Goal: Task Accomplishment & Management: Use online tool/utility

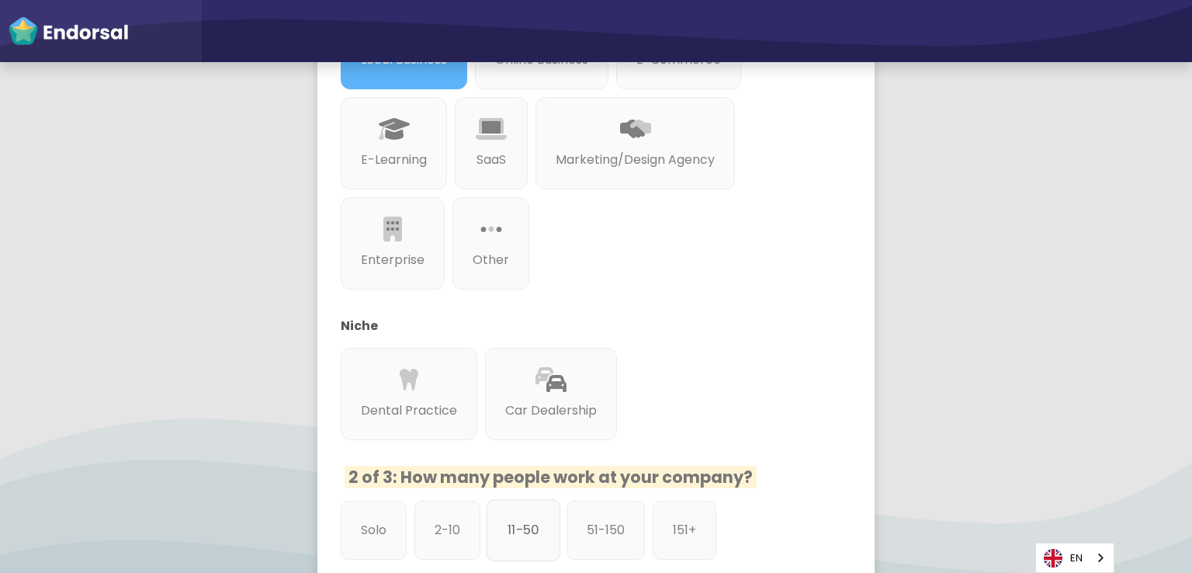
click at [514, 529] on p "11-50" at bounding box center [524, 529] width 32 height 19
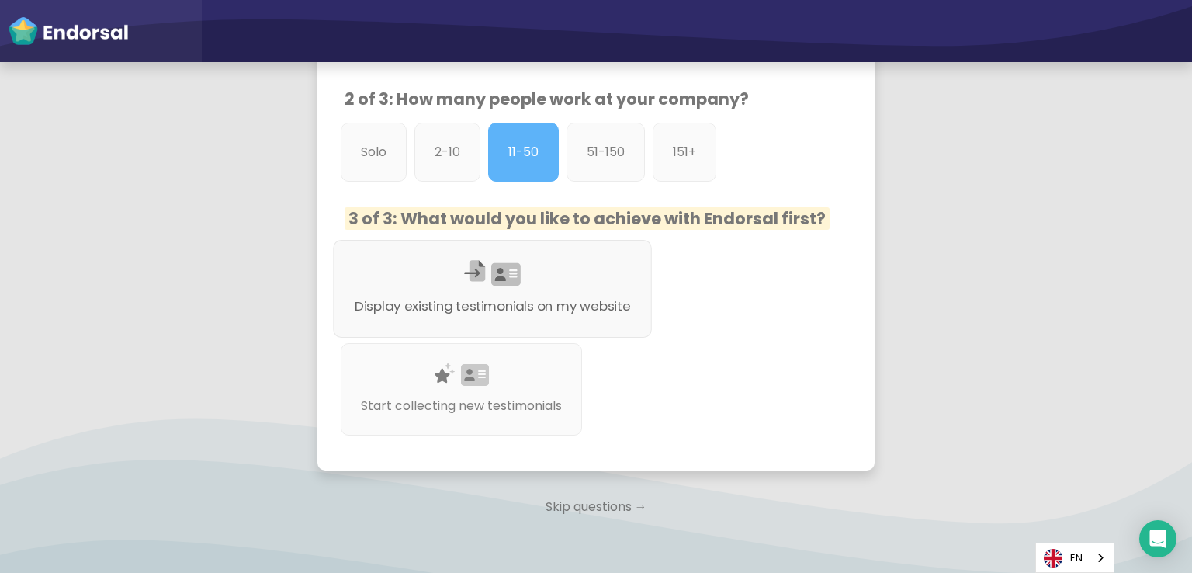
scroll to position [776, 0]
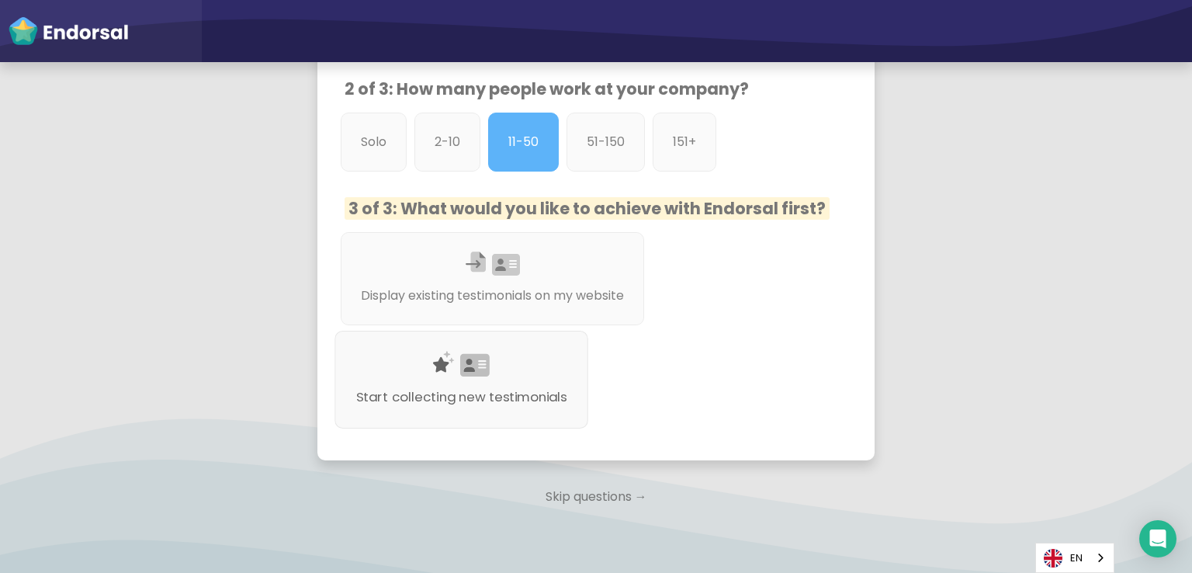
click at [515, 365] on div "Start collecting new testimonials" at bounding box center [462, 380] width 254 height 98
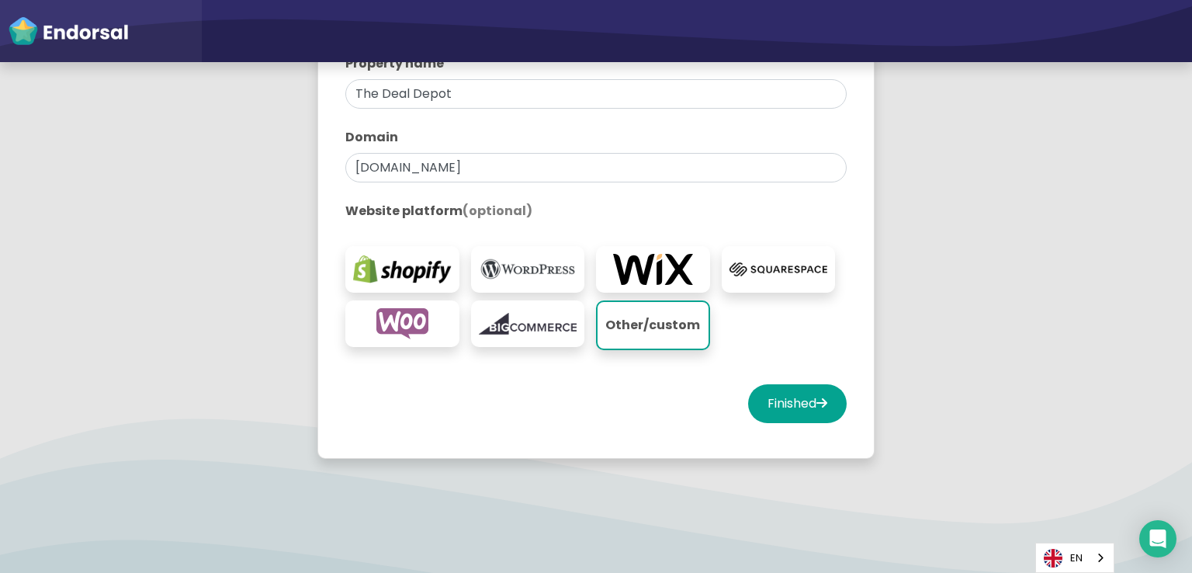
scroll to position [115, 0]
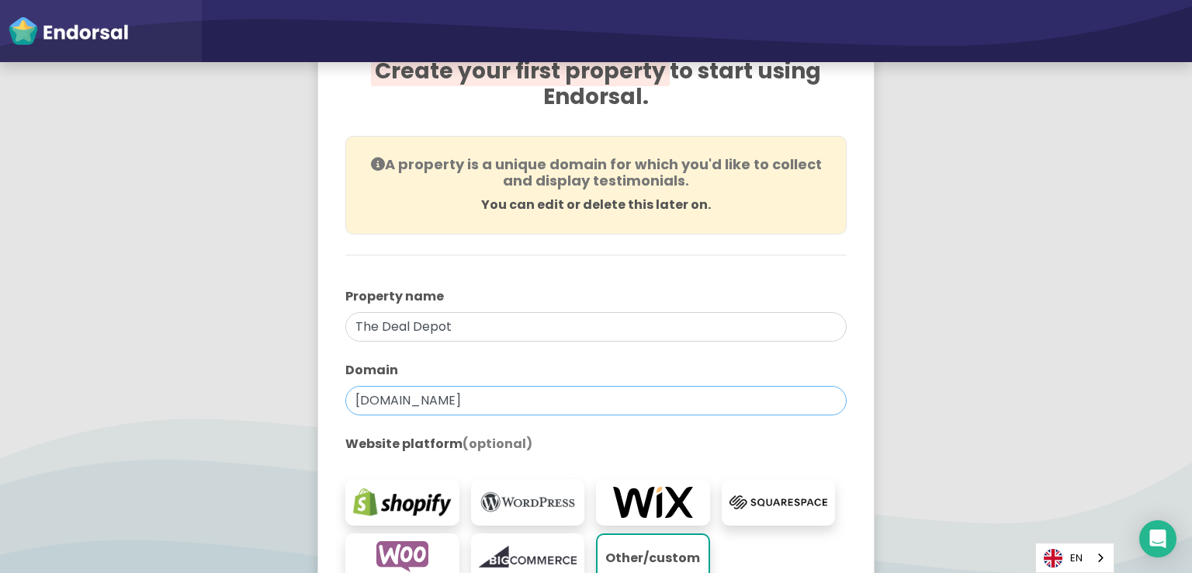
drag, startPoint x: 491, startPoint y: 395, endPoint x: 275, endPoint y: 398, distance: 215.8
click at [275, 398] on app-survey "You're all set! Create your first property to start using Endorsal. A property …" at bounding box center [596, 356] width 1192 height 744
click at [473, 366] on label "Domain" at bounding box center [595, 370] width 501 height 19
drag, startPoint x: 492, startPoint y: 400, endPoint x: 243, endPoint y: 398, distance: 249.2
click at [243, 398] on app-survey "You're all set! Create your first property to start using Endorsal. A property …" at bounding box center [596, 356] width 1192 height 744
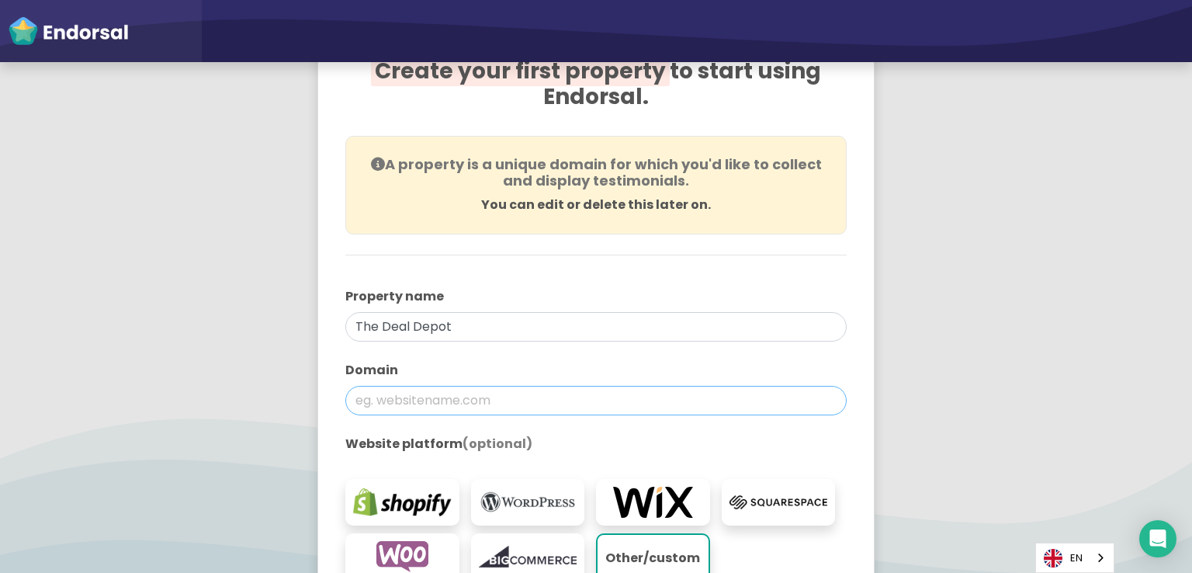
paste input "[URL][DOMAIN_NAME]"
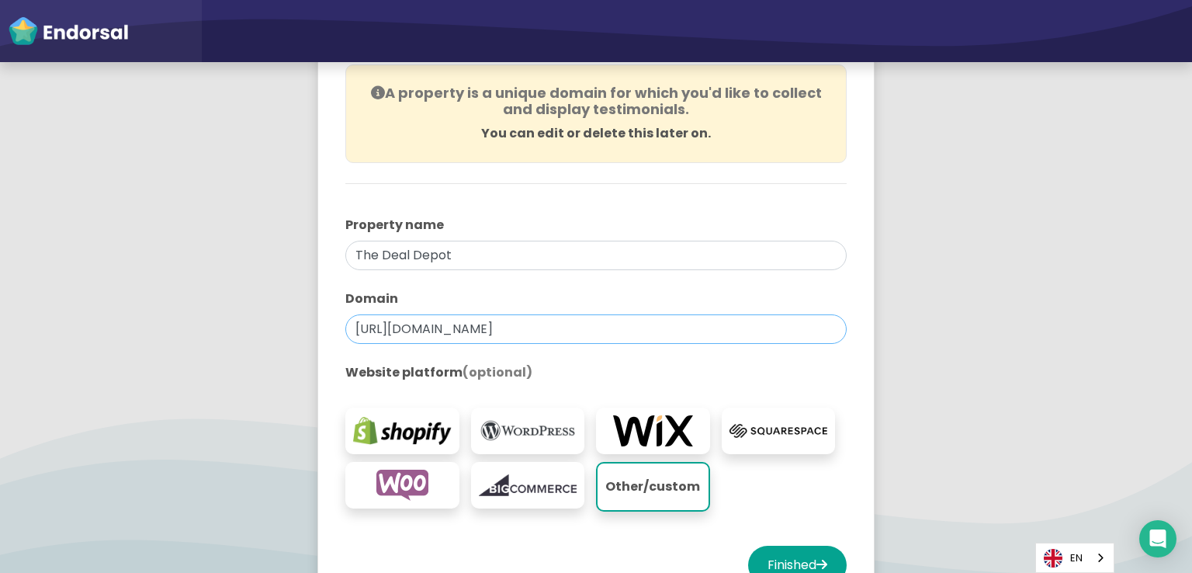
scroll to position [270, 0]
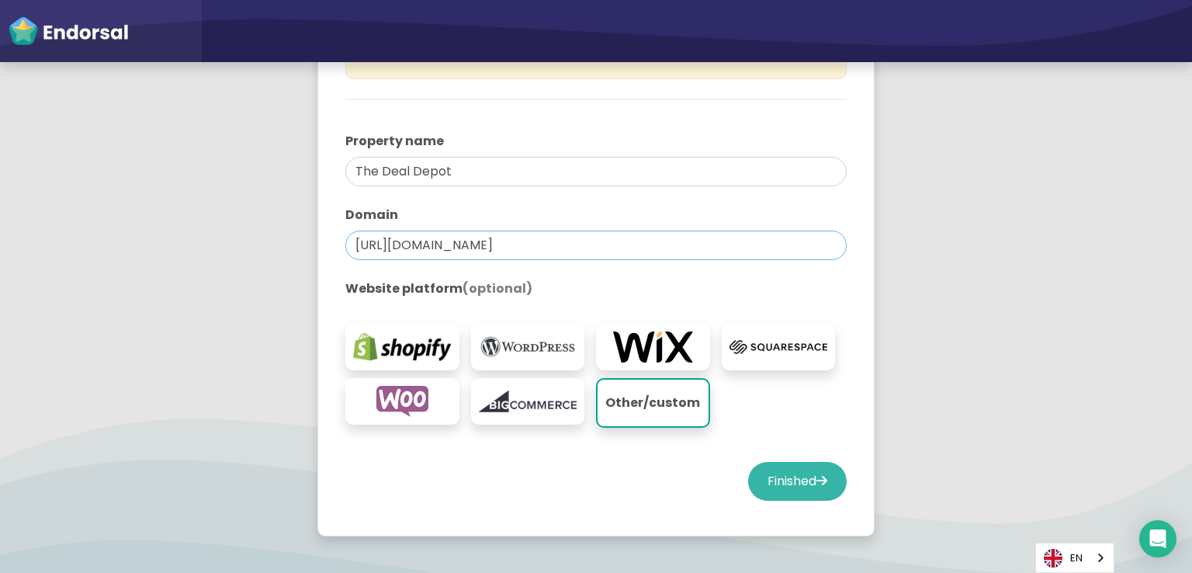
type input "[URL][DOMAIN_NAME]"
click at [772, 476] on button "Finished" at bounding box center [797, 481] width 99 height 39
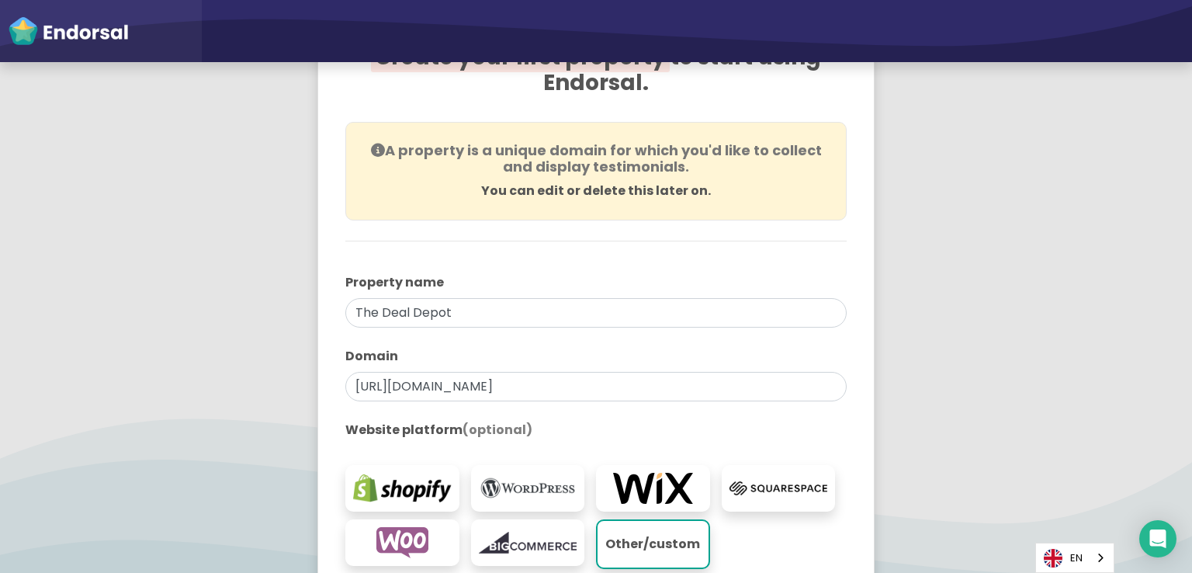
scroll to position [115, 0]
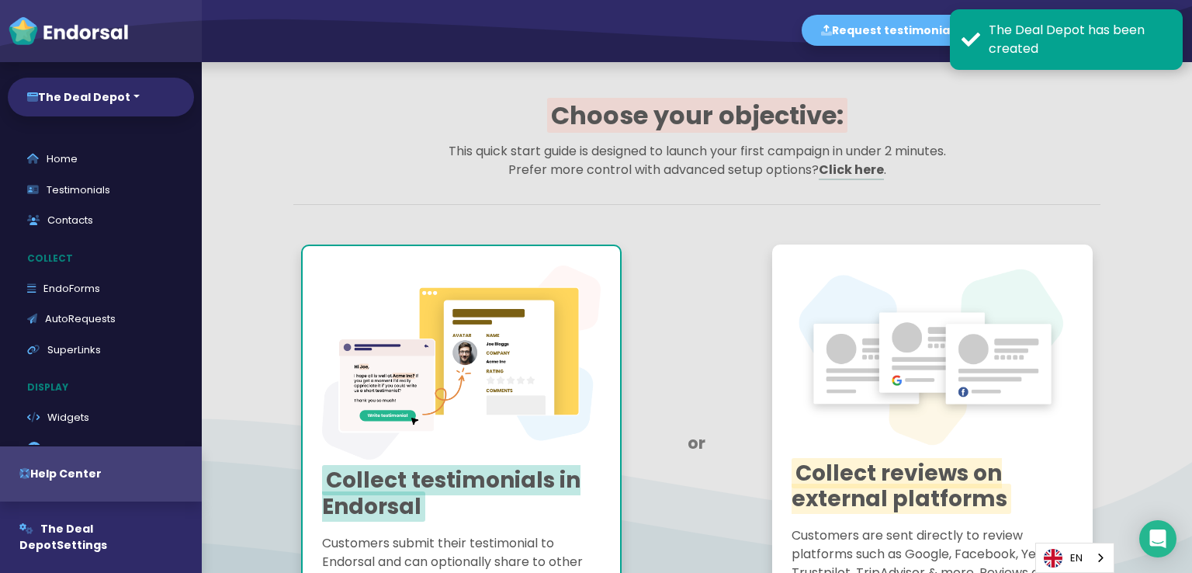
click at [527, 346] on div "Collect testimonials in Endorsal Customers submit their testimonial to Endorsal…" at bounding box center [461, 445] width 321 height 403
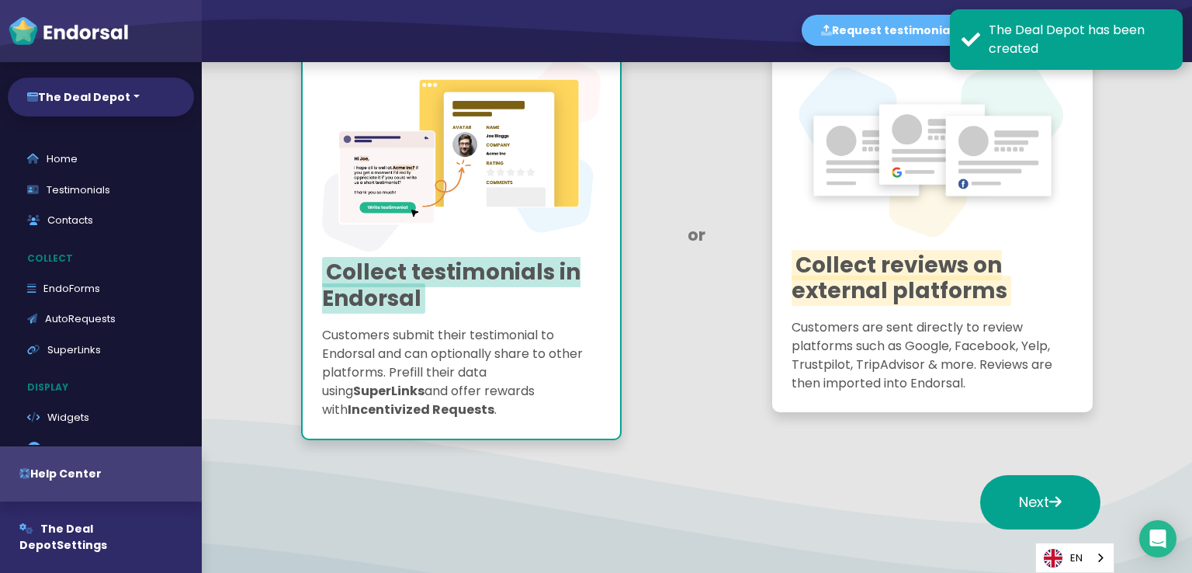
scroll to position [233, 0]
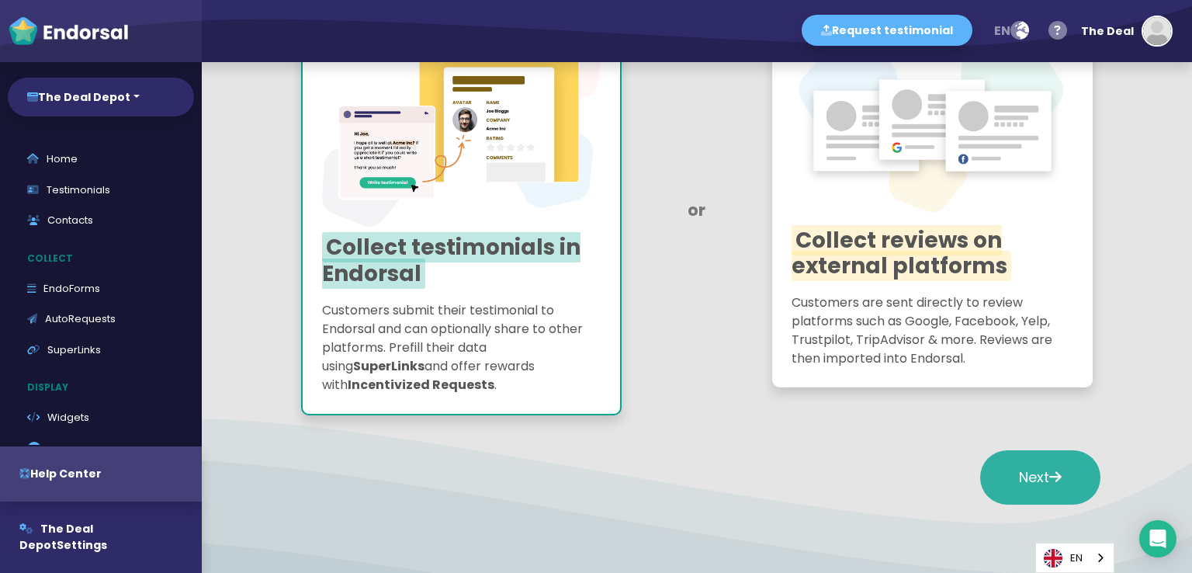
click at [1046, 467] on span "Next" at bounding box center [1040, 476] width 43 height 19
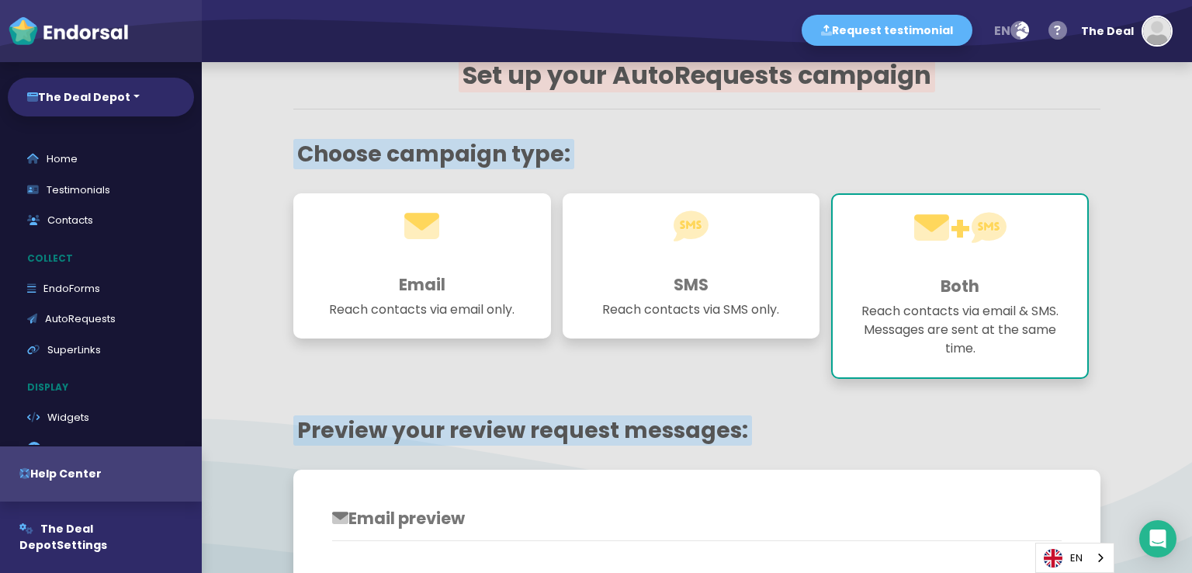
scroll to position [0, 0]
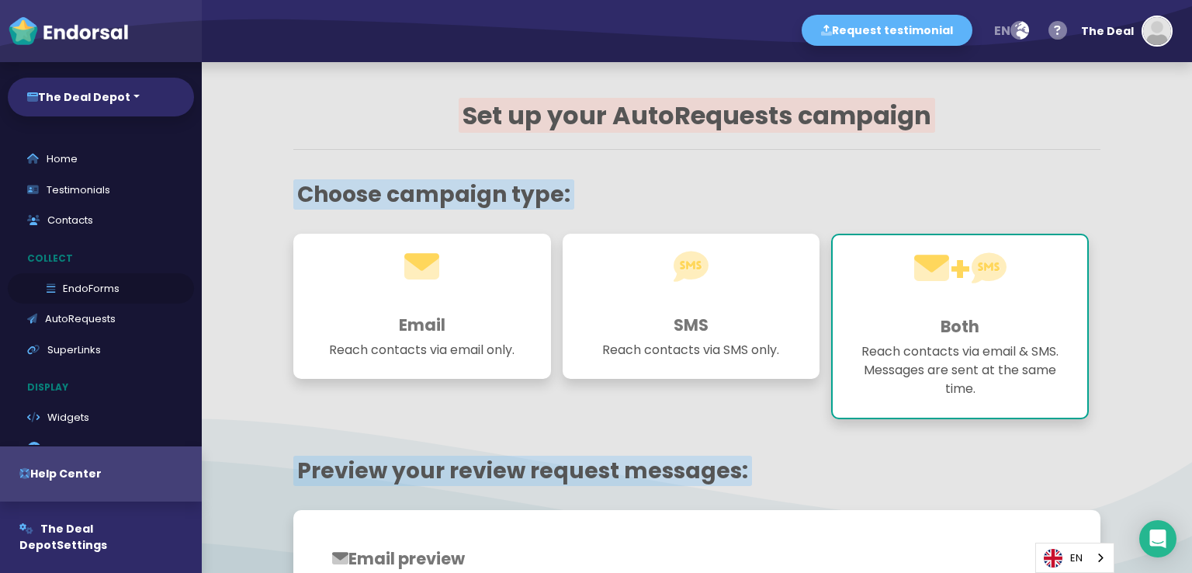
click at [64, 290] on link "EndoForms" at bounding box center [101, 288] width 186 height 31
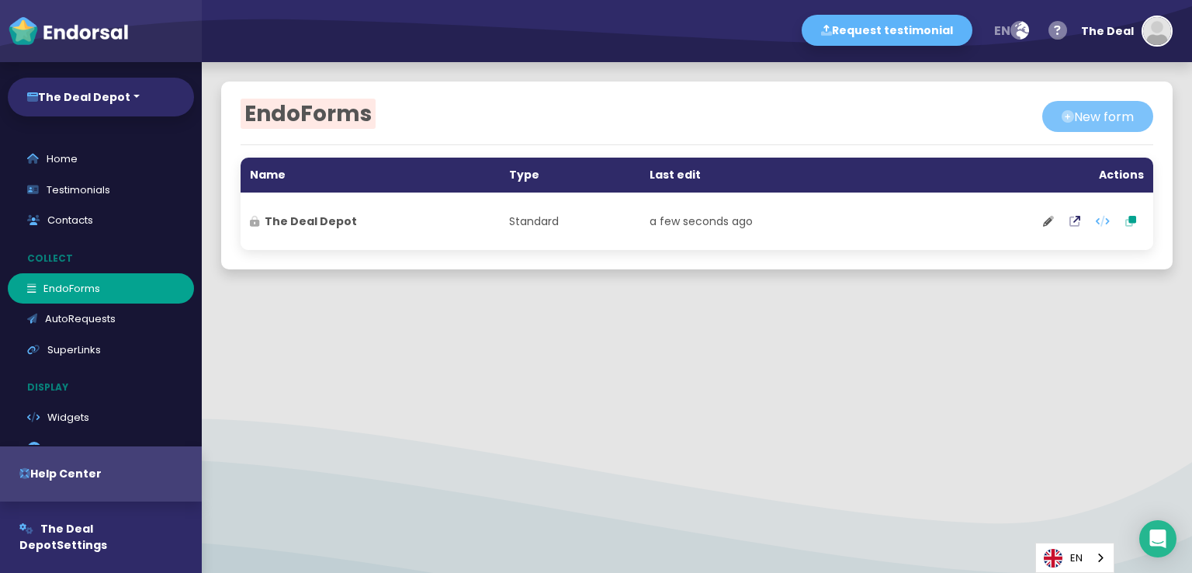
click at [1095, 116] on button "New form" at bounding box center [1097, 116] width 111 height 31
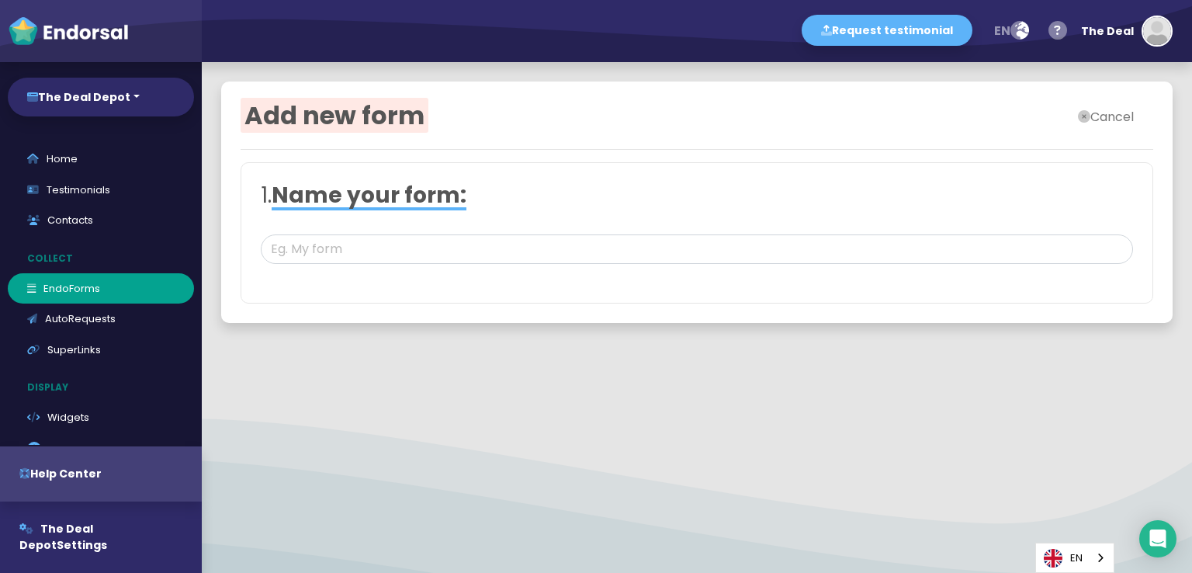
click at [1117, 120] on button "Cancel" at bounding box center [1106, 116] width 95 height 31
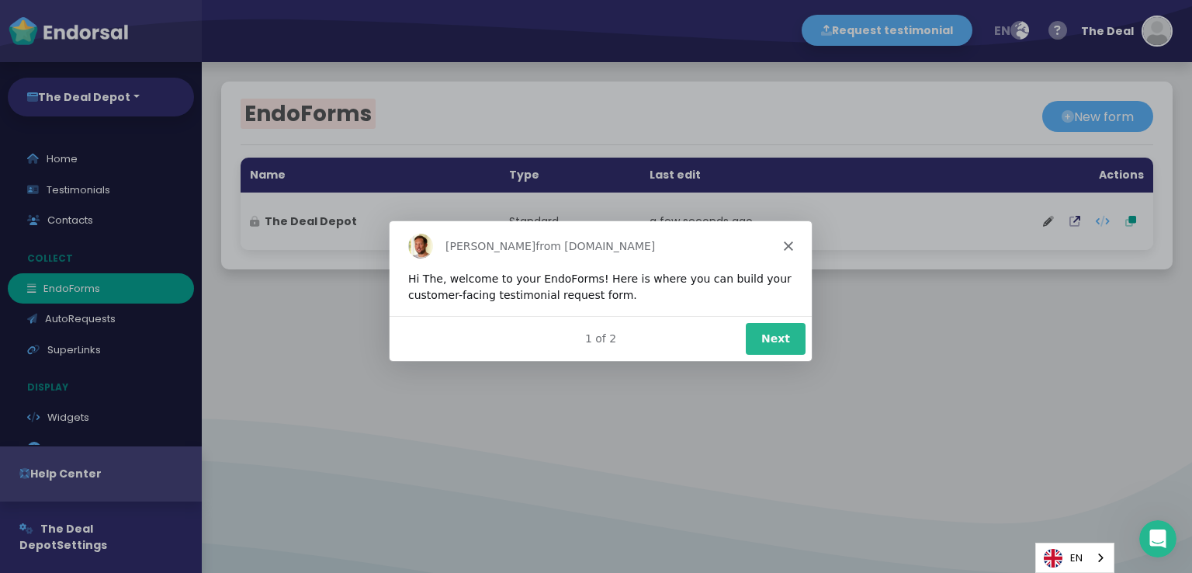
click at [792, 241] on icon "Close" at bounding box center [787, 245] width 9 height 9
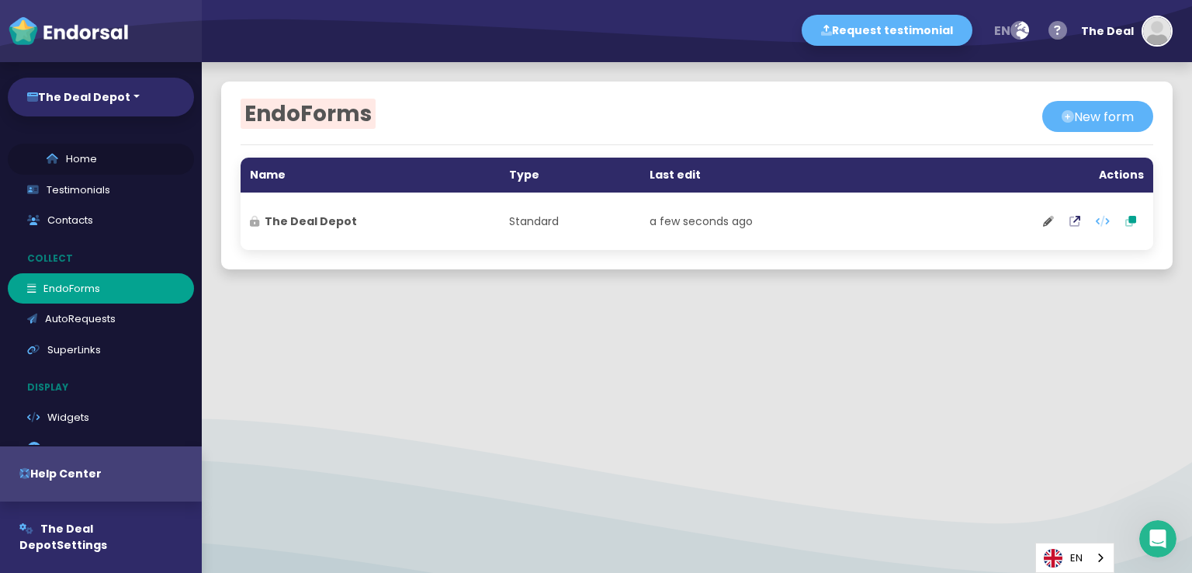
click at [137, 159] on link "Home" at bounding box center [101, 159] width 186 height 31
select select "14"
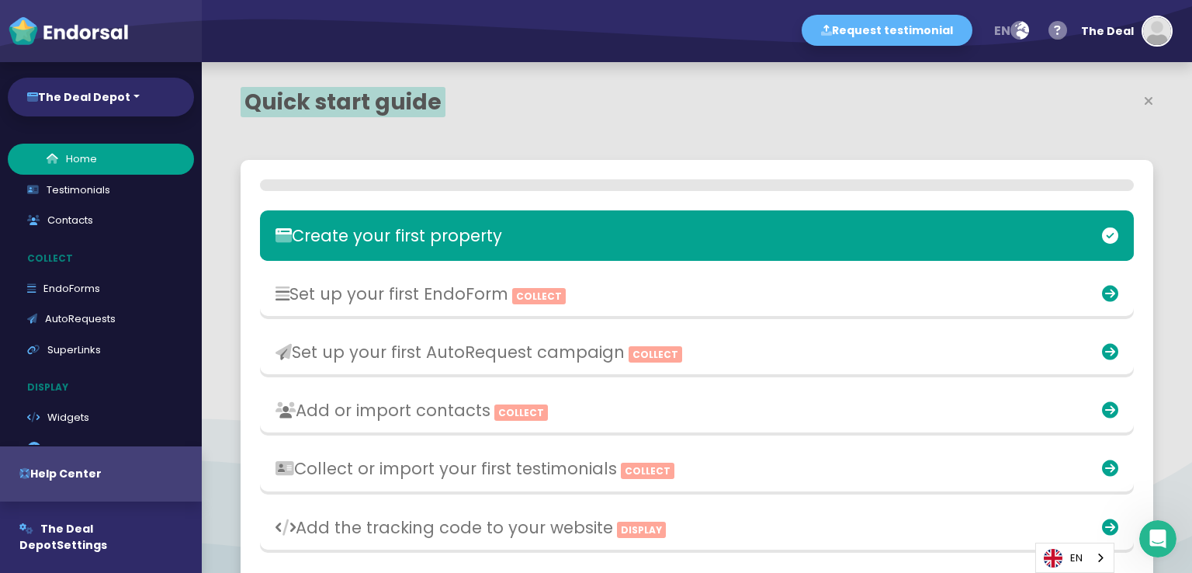
scroll to position [379, 587]
click at [391, 286] on h3 "Set up your first EndoForm Collect" at bounding box center [553, 293] width 563 height 19
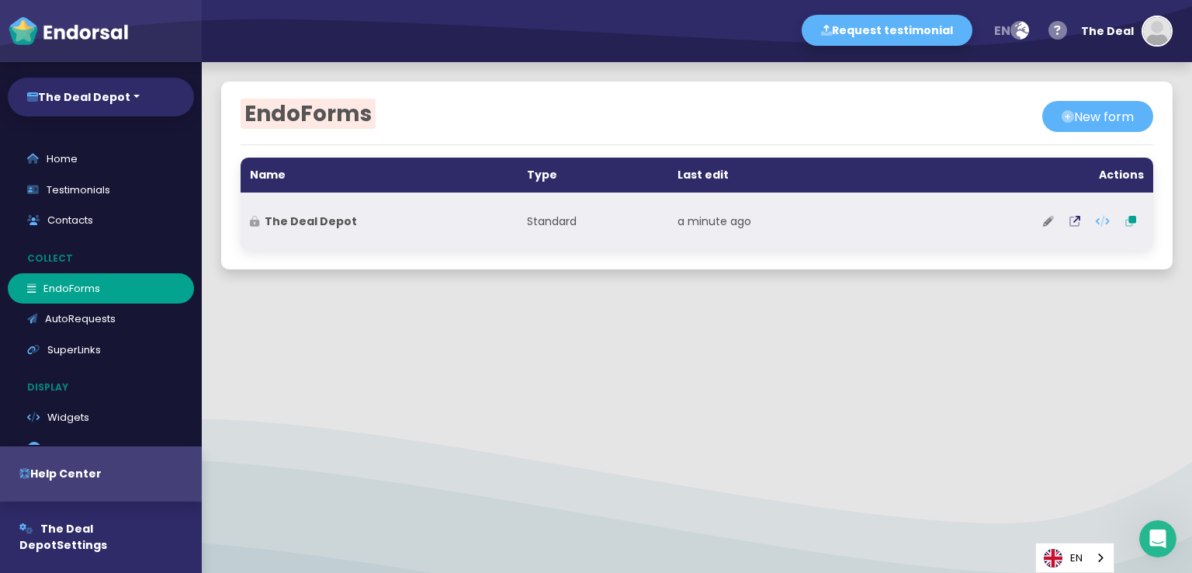
click at [1043, 216] on icon at bounding box center [1048, 221] width 11 height 11
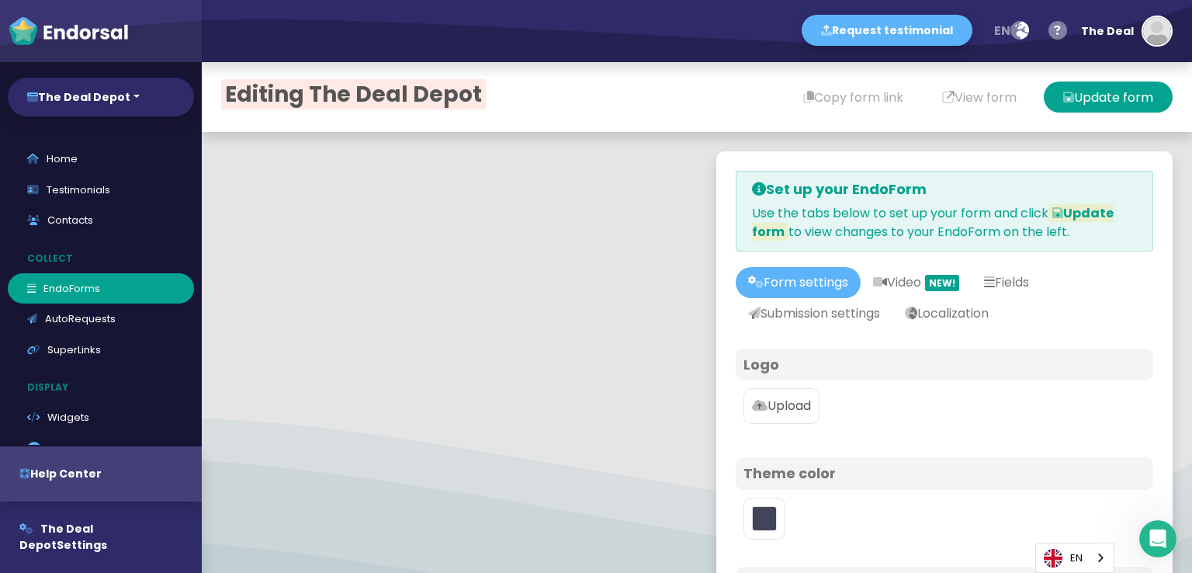
type input "#5DB3F9"
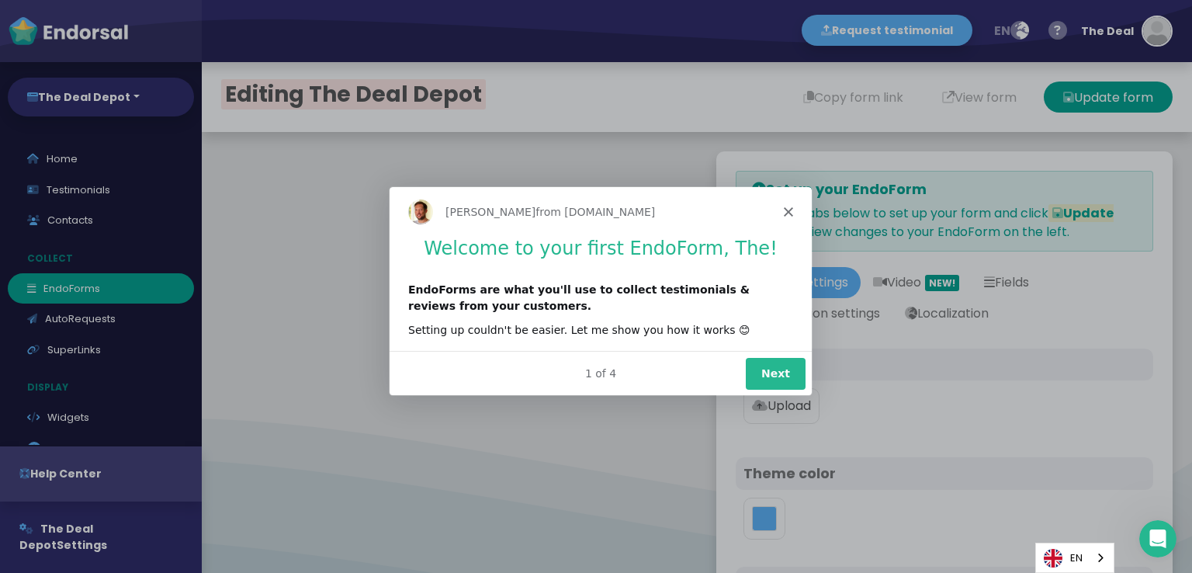
click at [767, 377] on button "Next" at bounding box center [775, 372] width 60 height 32
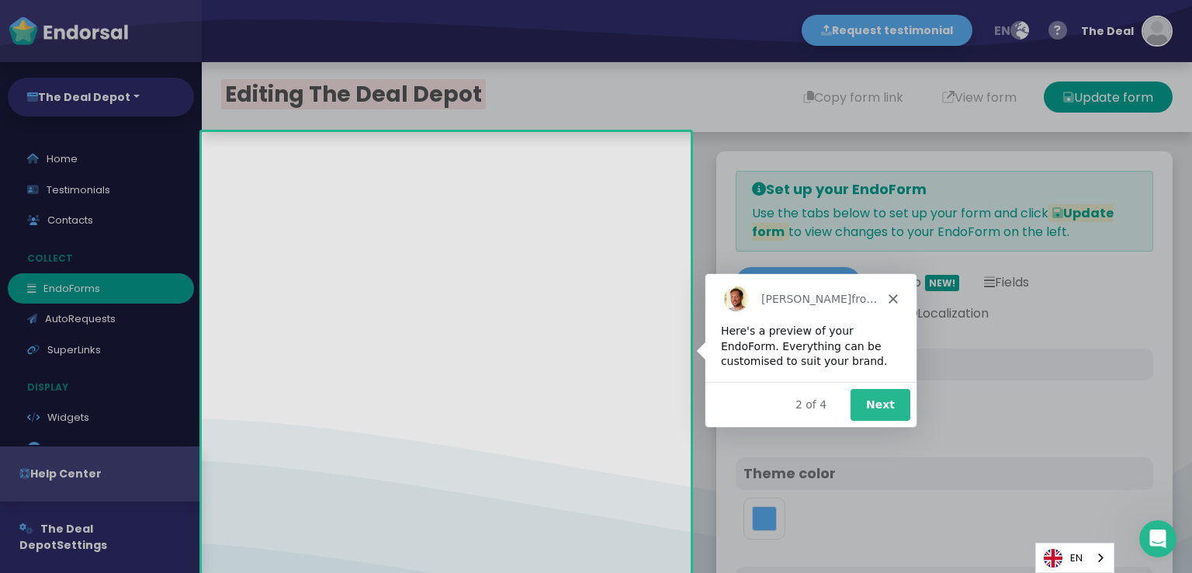
click at [893, 404] on button "Next" at bounding box center [880, 403] width 60 height 32
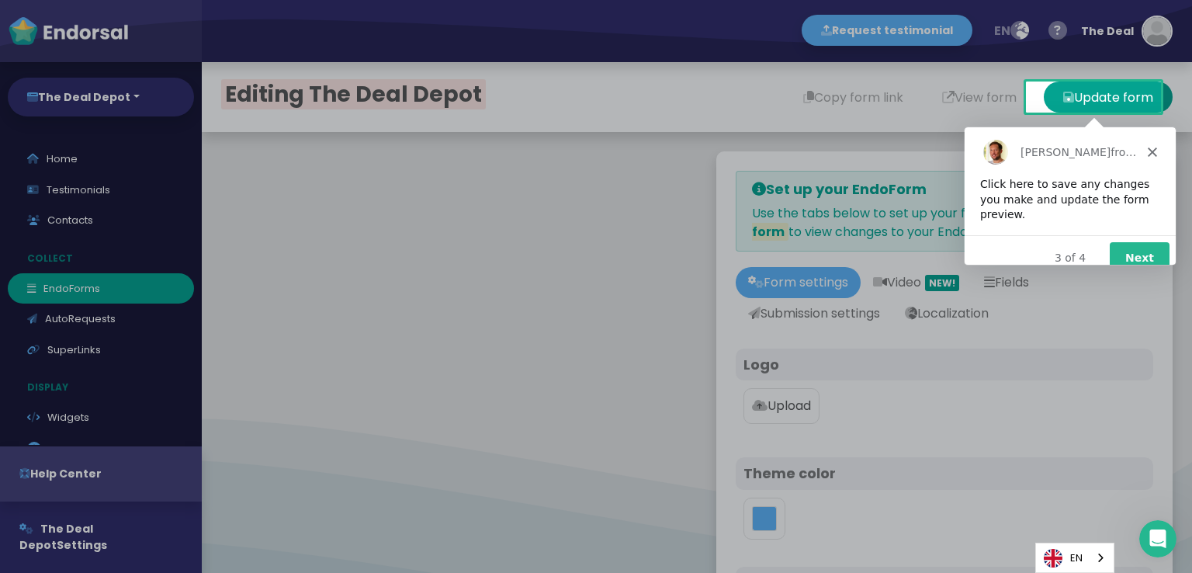
click at [1152, 149] on icon "Close" at bounding box center [1151, 151] width 9 height 9
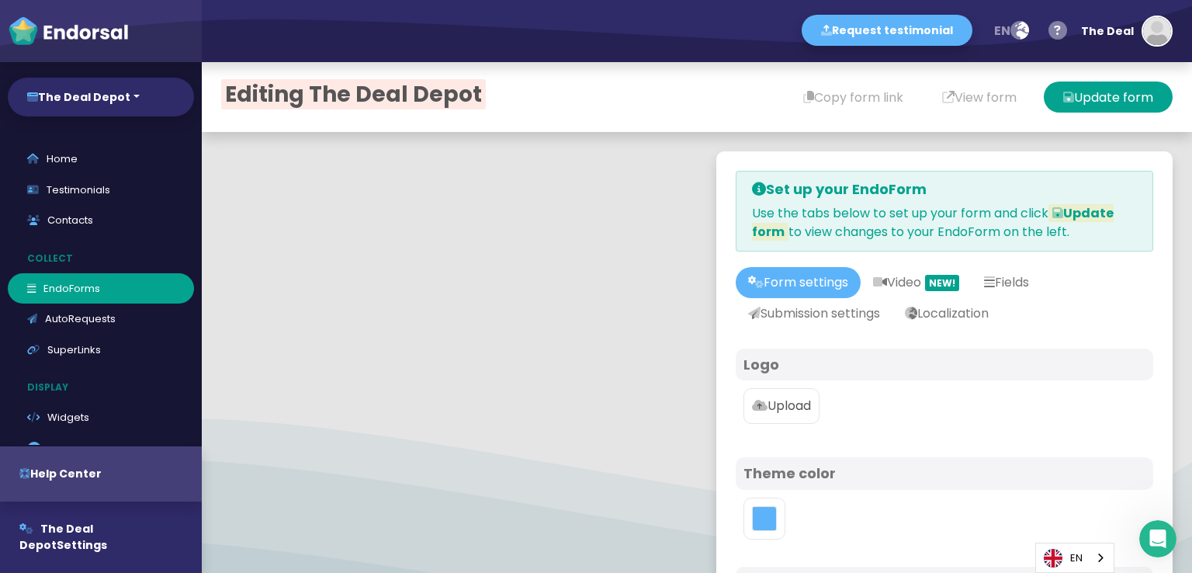
click at [795, 406] on p "Upload" at bounding box center [781, 406] width 59 height 19
click at [770, 405] on p "Upload" at bounding box center [781, 406] width 59 height 19
click at [0, 0] on input "Upload" at bounding box center [0, 0] width 0 height 0
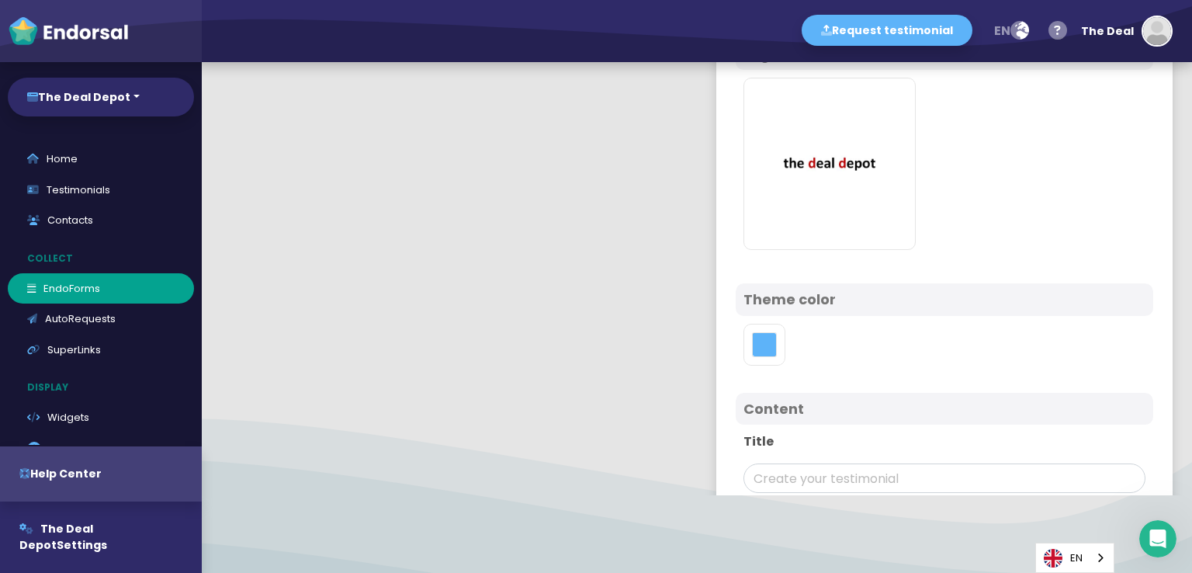
scroll to position [466, 0]
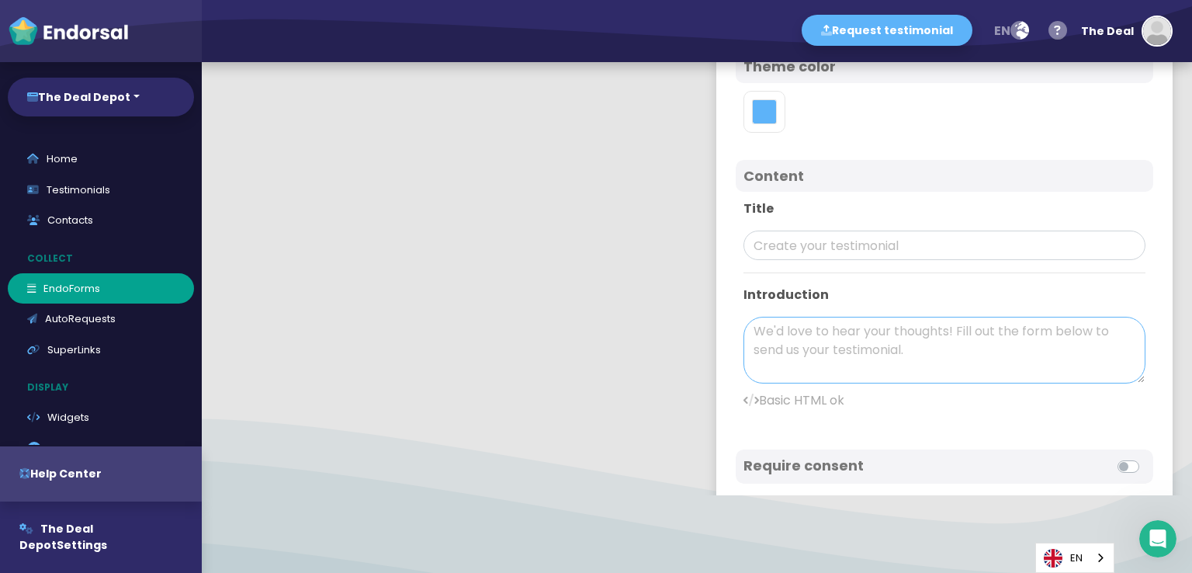
click at [848, 335] on textarea at bounding box center [945, 350] width 402 height 67
click at [899, 258] on input "text" at bounding box center [945, 245] width 402 height 29
paste input "The Deal Depot offers top-tier surveillance solutions designed to protect homes…"
click at [852, 355] on textarea at bounding box center [945, 350] width 402 height 67
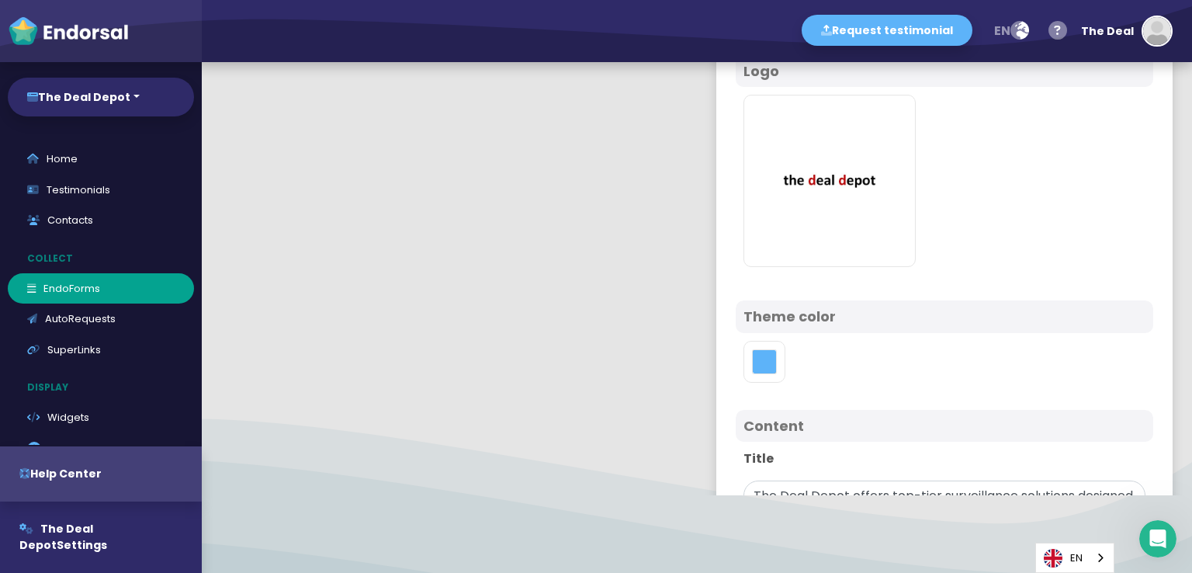
scroll to position [310, 0]
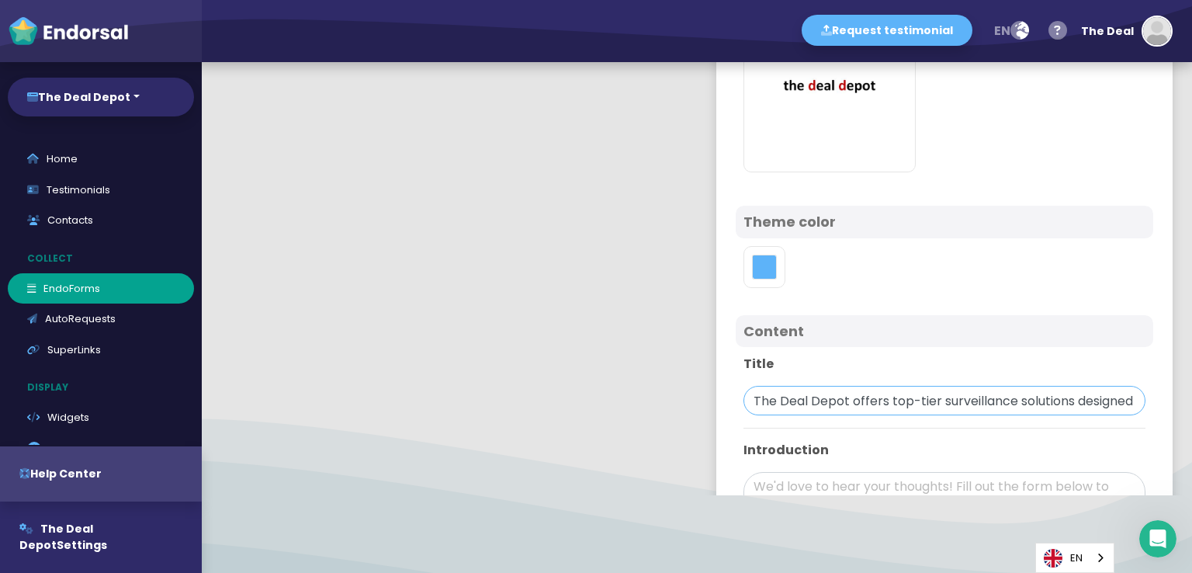
click at [830, 395] on input "The Deal Depot offers top-tier surveillance solutions designed to protect homes…" at bounding box center [945, 400] width 402 height 29
paste input "text"
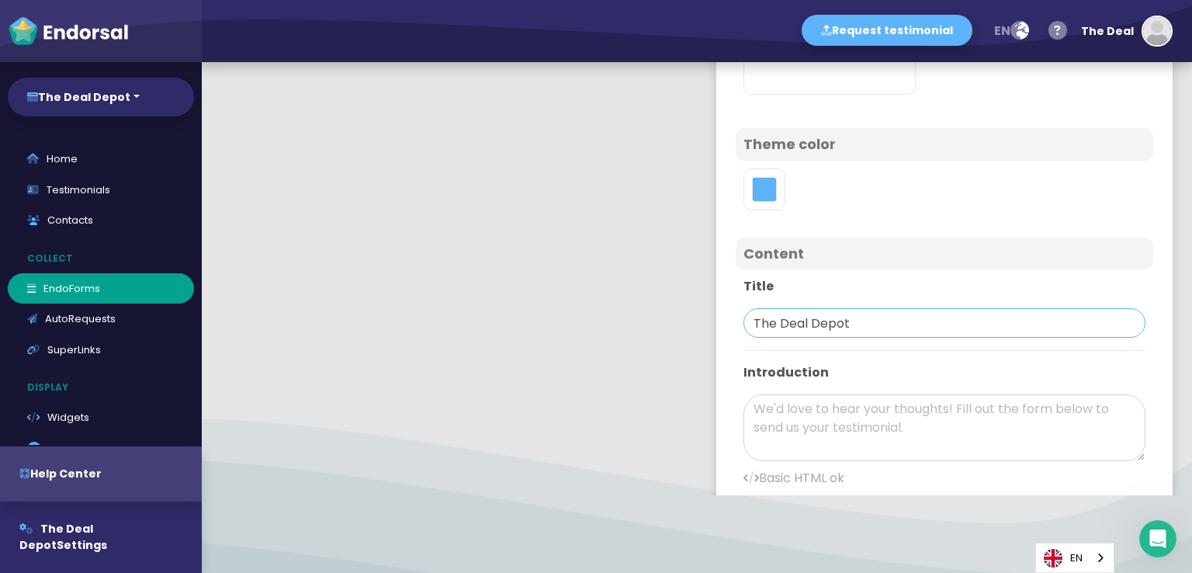
type input "The Deal Depot"
click at [833, 414] on textarea at bounding box center [945, 427] width 402 height 67
paste textarea "At The [GEOGRAPHIC_DATA], we are committed to providing [DEMOGRAPHIC_DATA] with…"
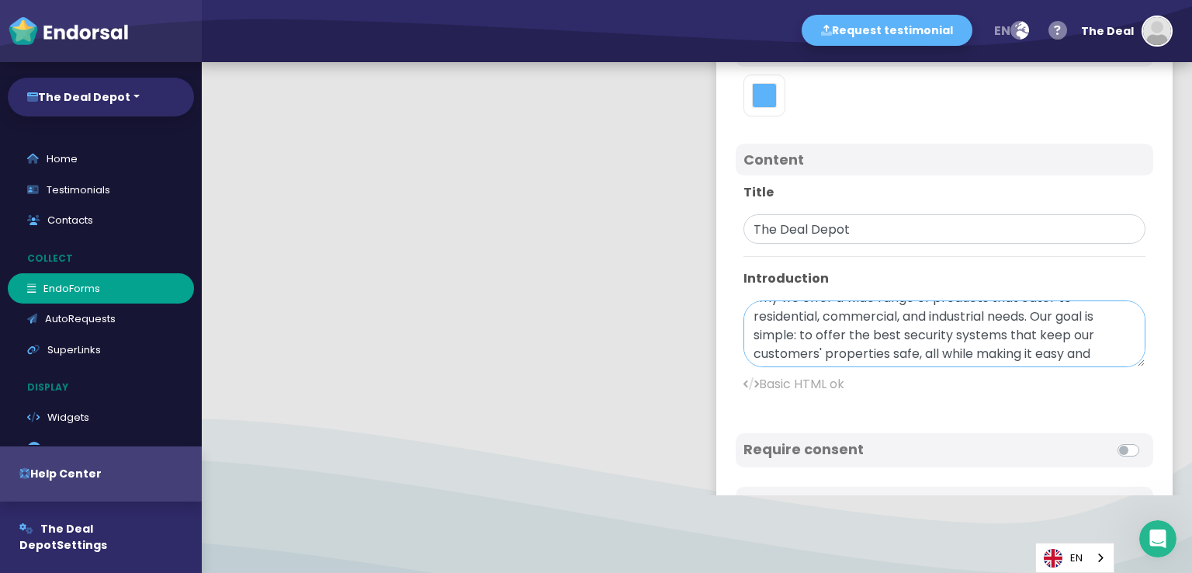
scroll to position [102, 0]
drag, startPoint x: 1004, startPoint y: 398, endPoint x: 1052, endPoint y: 342, distance: 74.3
click at [1052, 342] on textarea "At The [GEOGRAPHIC_DATA], we are committed to providing [DEMOGRAPHIC_DATA] with…" at bounding box center [945, 333] width 402 height 67
paste textarea "Security Camera Systems [GEOGRAPHIC_DATA]"
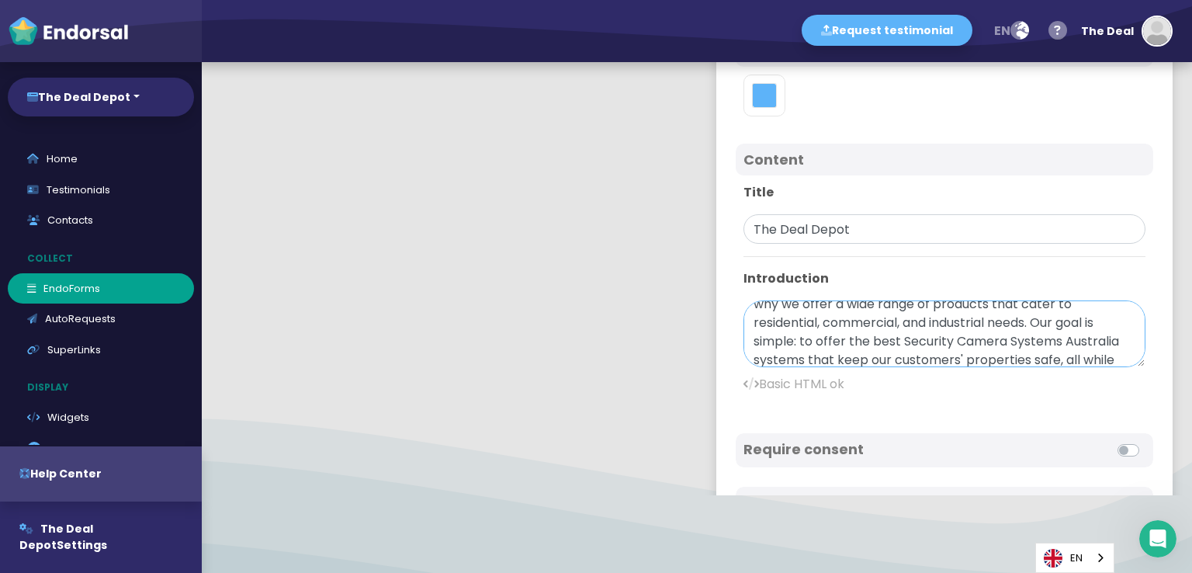
drag, startPoint x: 961, startPoint y: 355, endPoint x: 934, endPoint y: 306, distance: 56.6
click at [934, 306] on textarea "At The [GEOGRAPHIC_DATA], we are committed to providing [DEMOGRAPHIC_DATA] with…" at bounding box center [945, 333] width 402 height 67
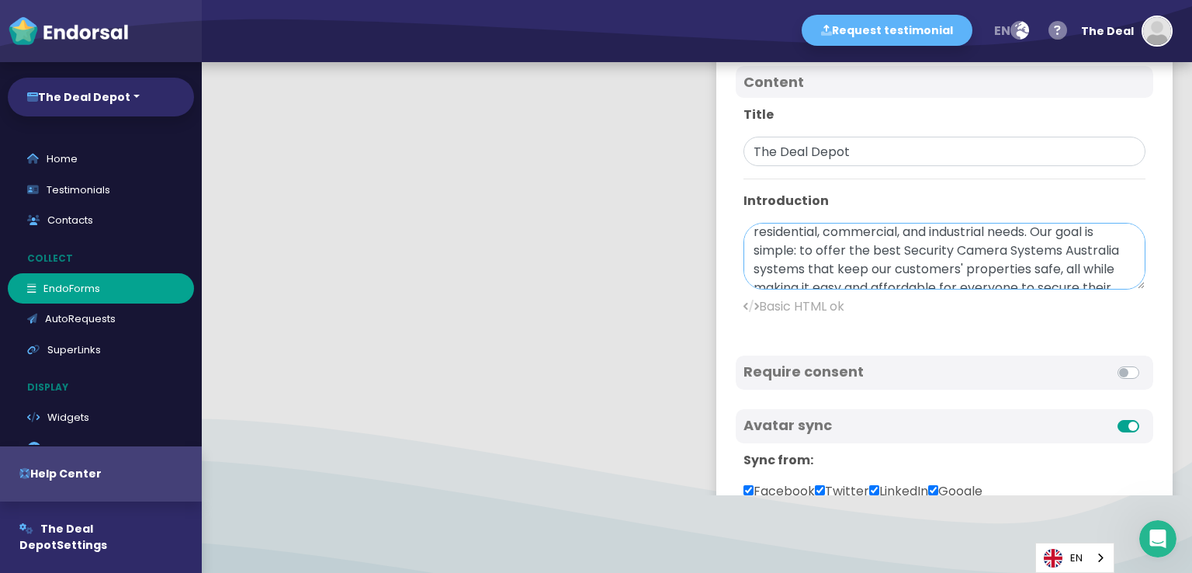
scroll to position [143, 0]
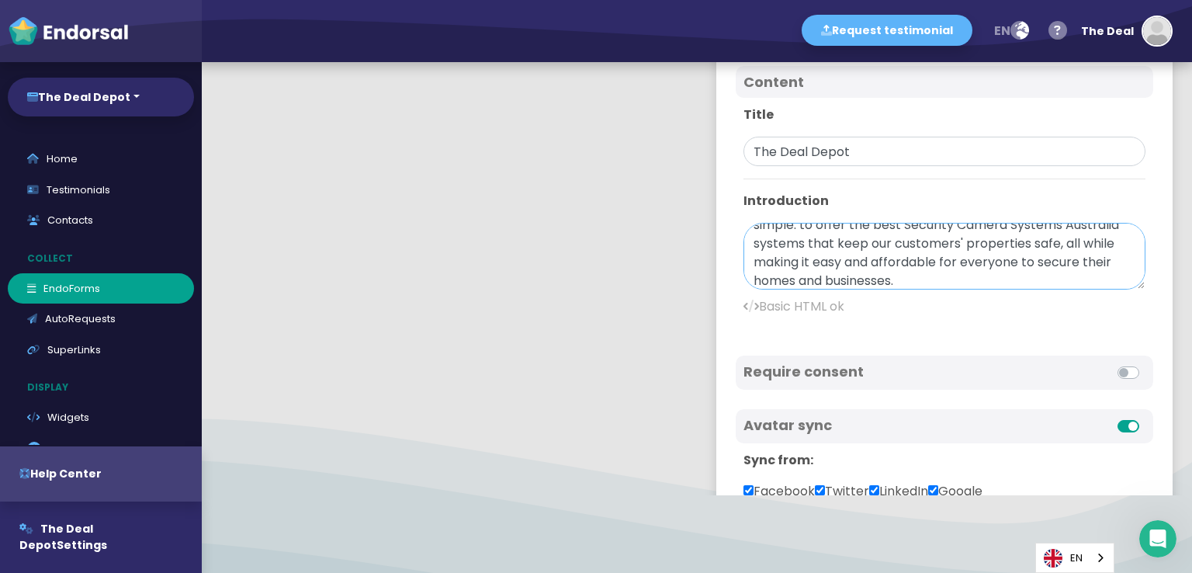
click at [911, 242] on textarea "At The [GEOGRAPHIC_DATA], we are committed to providing [DEMOGRAPHIC_DATA] with…" at bounding box center [945, 256] width 402 height 67
click at [962, 241] on textarea "At The [GEOGRAPHIC_DATA], we are committed to providing [DEMOGRAPHIC_DATA] with…" at bounding box center [945, 256] width 402 height 67
click at [1004, 224] on textarea "At The [GEOGRAPHIC_DATA], we are committed to providing [DEMOGRAPHIC_DATA] with…" at bounding box center [945, 256] width 402 height 67
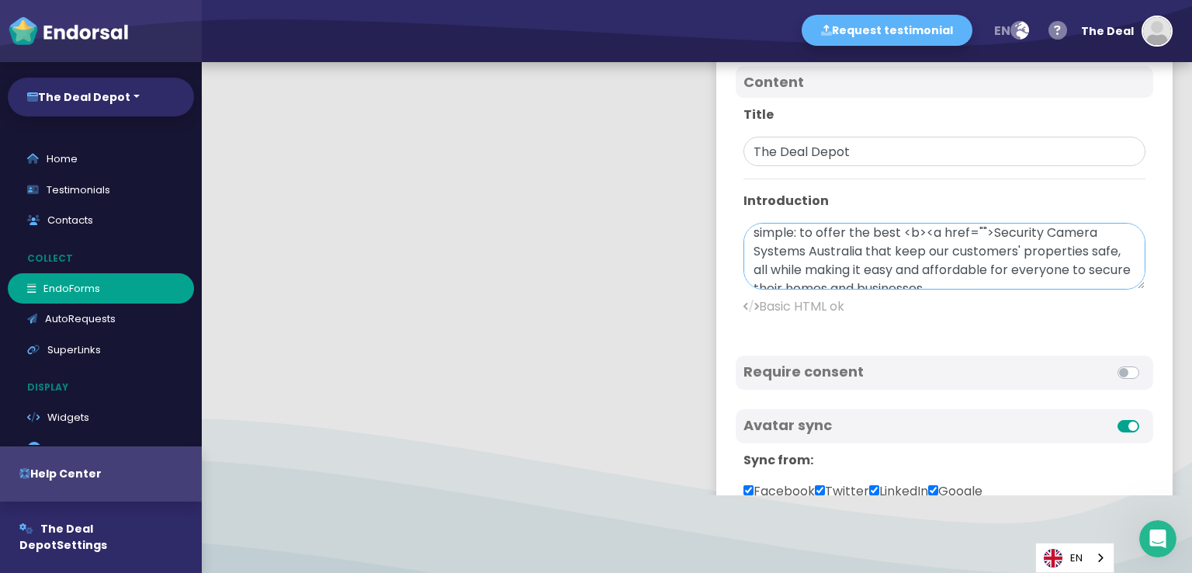
paste textarea "[URL][DOMAIN_NAME]"
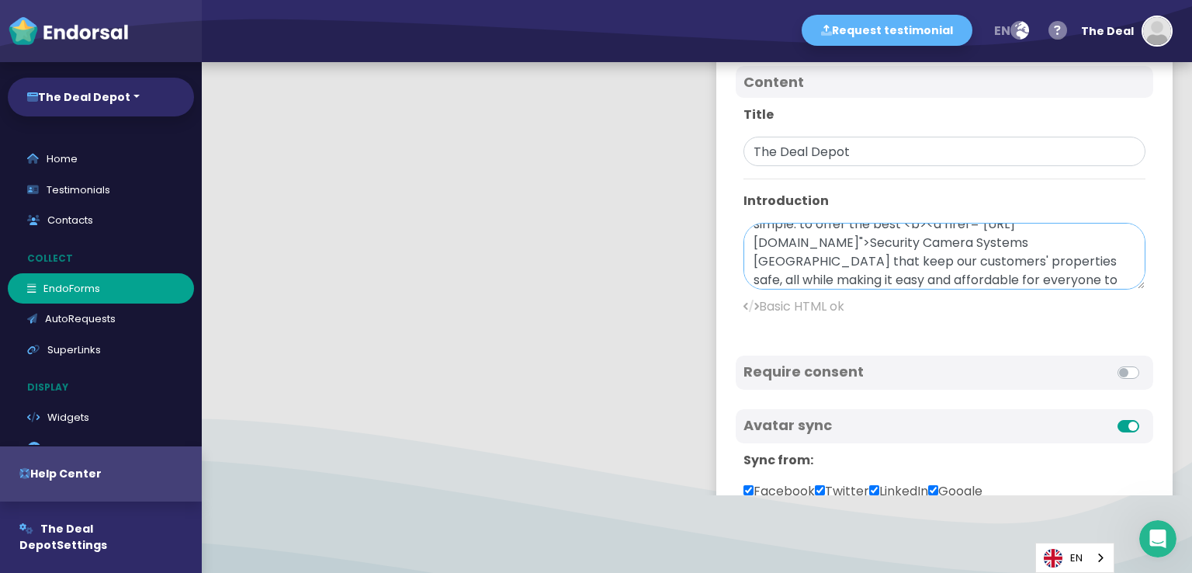
click at [1032, 276] on textarea "At The [GEOGRAPHIC_DATA], we are committed to providing [DEMOGRAPHIC_DATA] with…" at bounding box center [945, 256] width 402 height 67
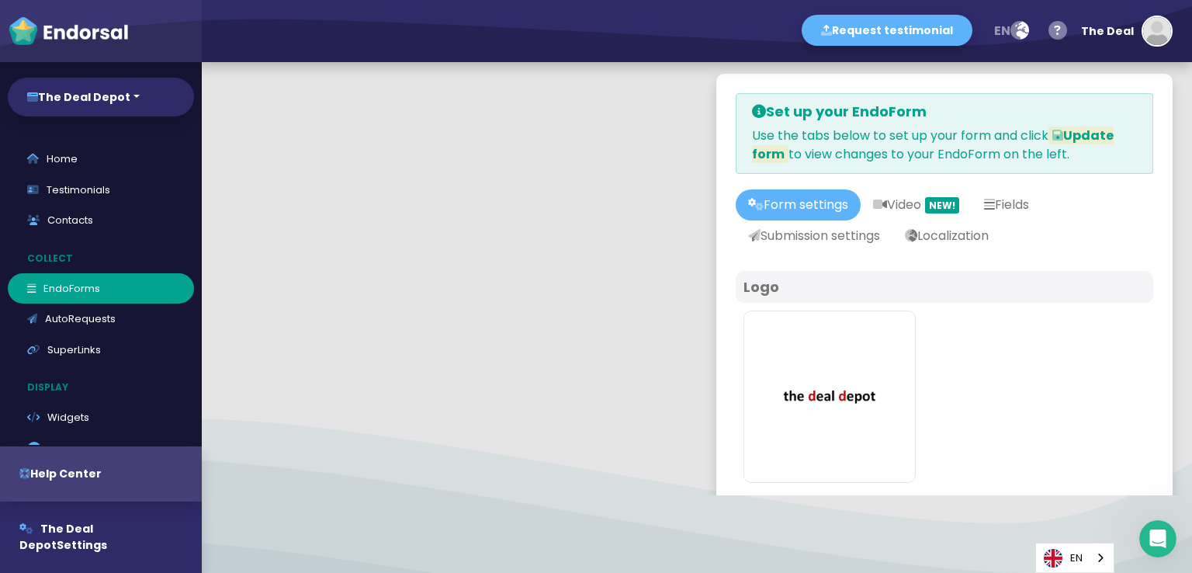
scroll to position [0, 0]
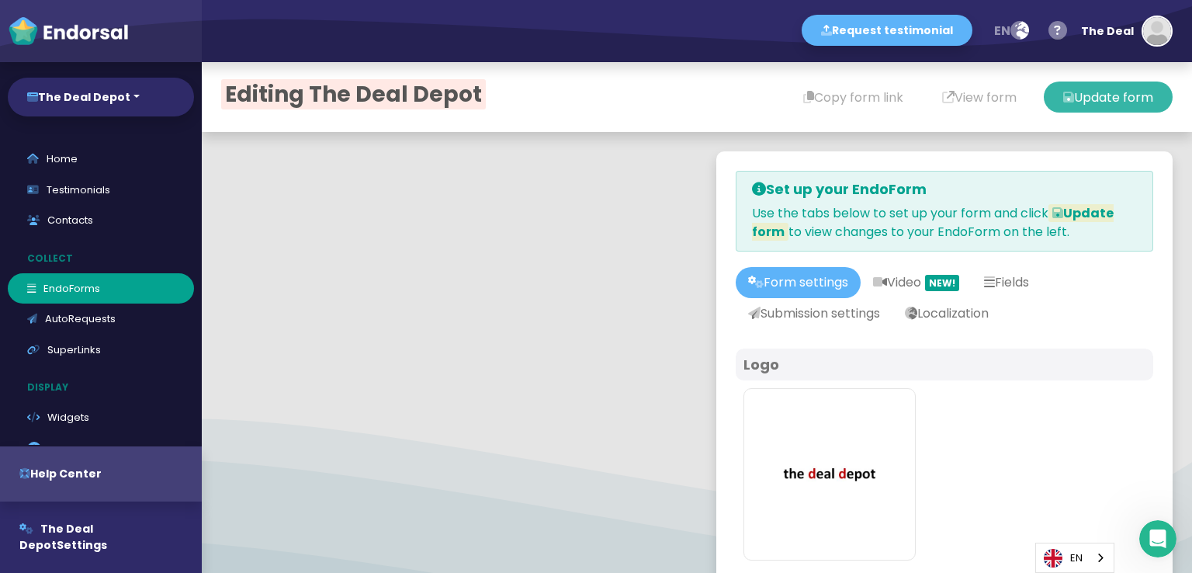
click at [1078, 93] on button "Update form" at bounding box center [1108, 96] width 129 height 31
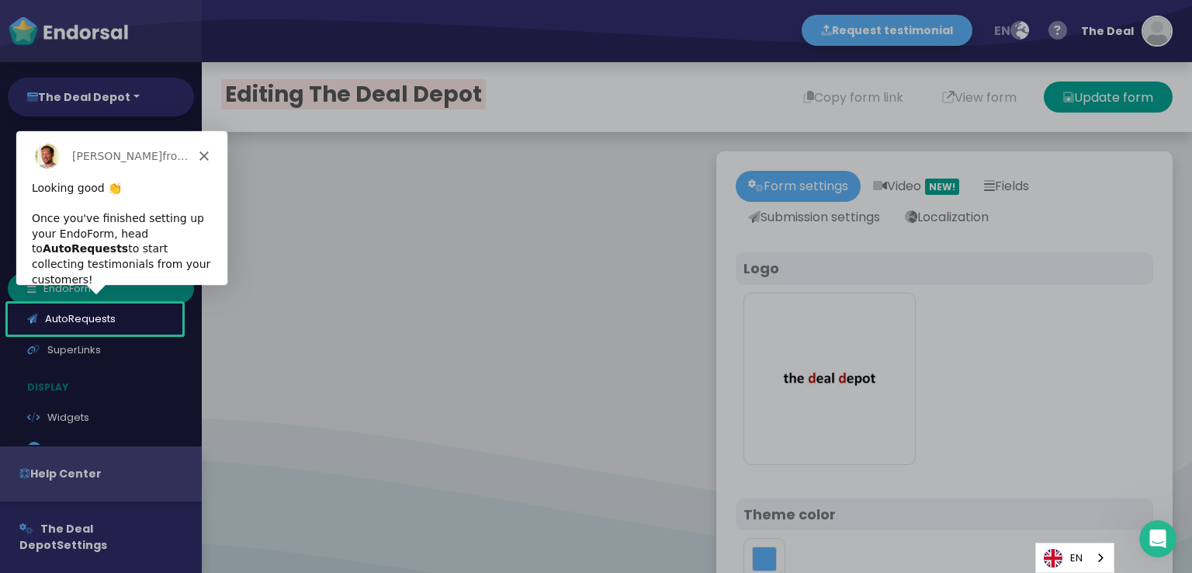
click at [770, 109] on div "Product tour overlay" at bounding box center [596, 286] width 1192 height 573
click at [199, 151] on polygon "Close" at bounding box center [203, 155] width 9 height 9
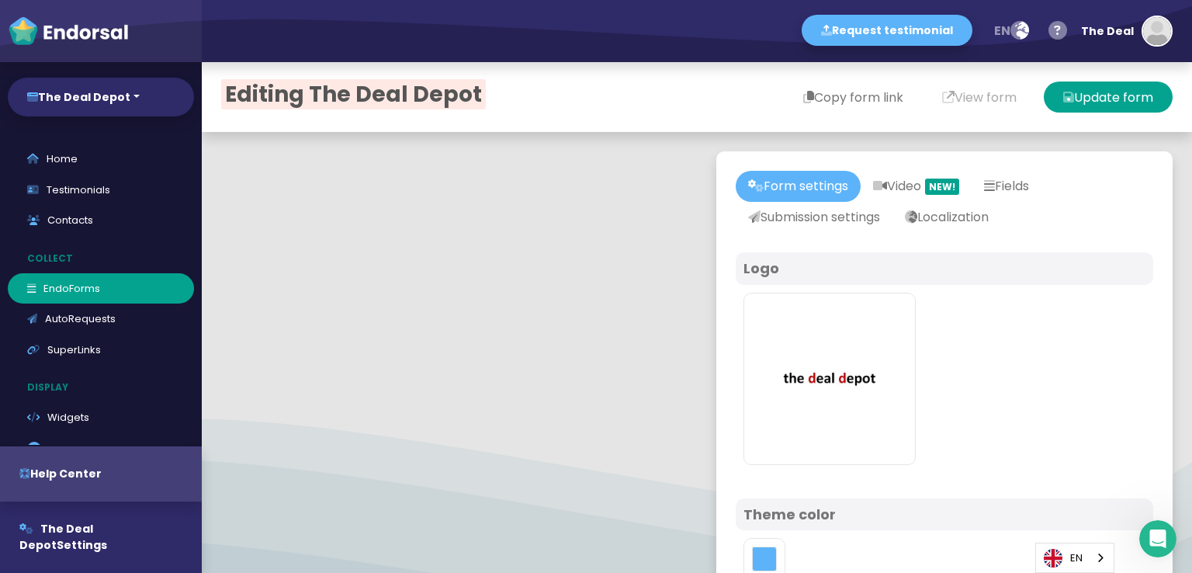
click at [813, 91] on button "Copy form link" at bounding box center [853, 96] width 139 height 31
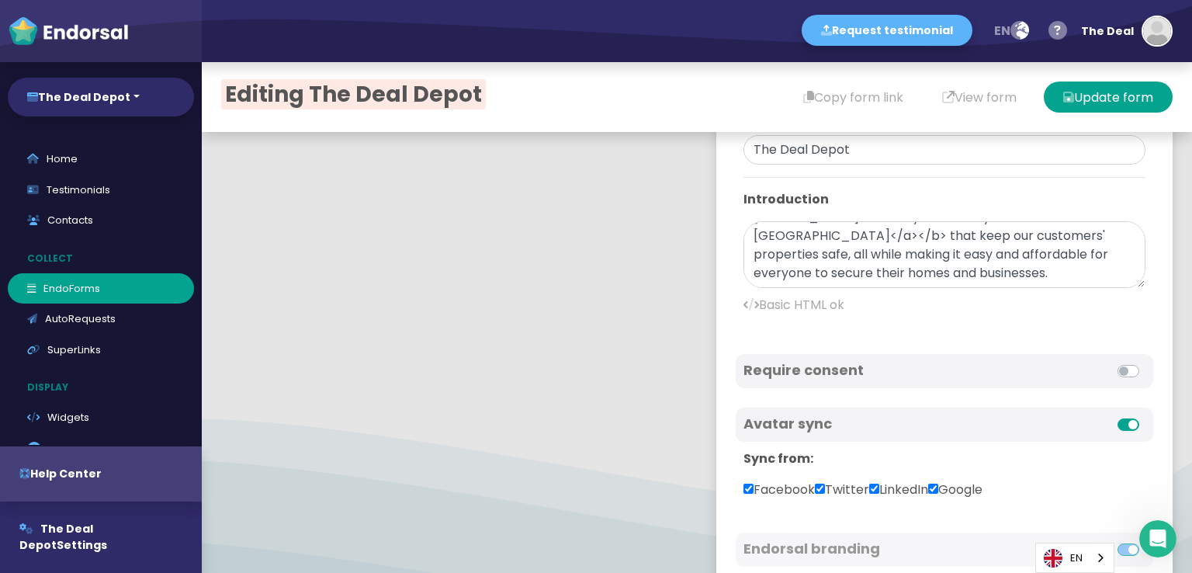
scroll to position [205, 0]
click at [852, 270] on textarea "At The [GEOGRAPHIC_DATA], we are committed to providing [DEMOGRAPHIC_DATA] with…" at bounding box center [945, 254] width 402 height 67
paste textarea "The Deal Depot Provides discreet surveillance solutions for individuals and bus…"
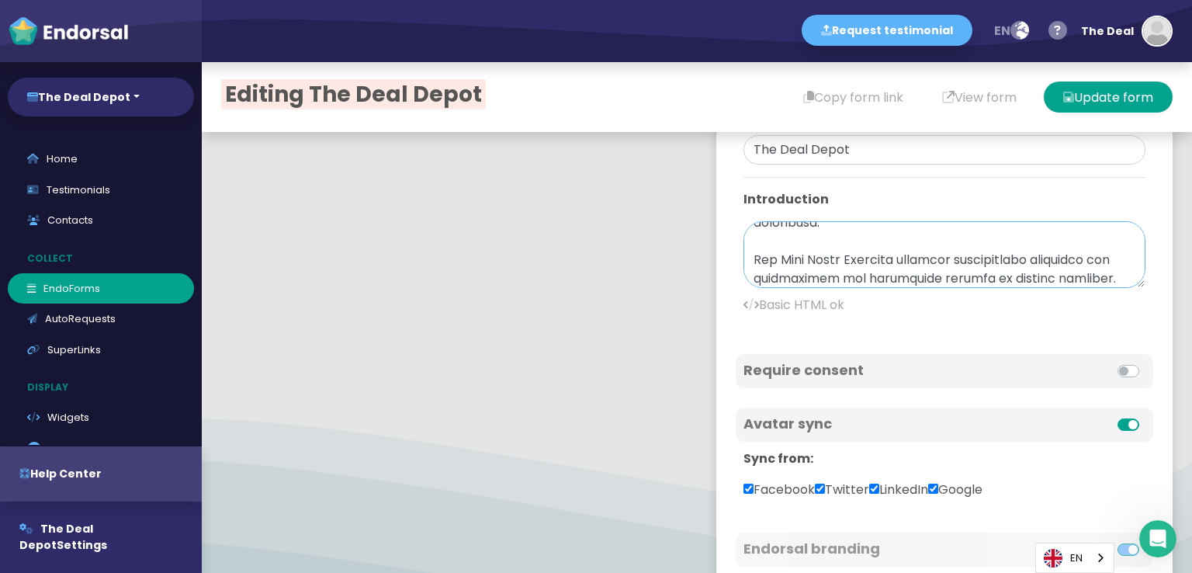
scroll to position [423, 0]
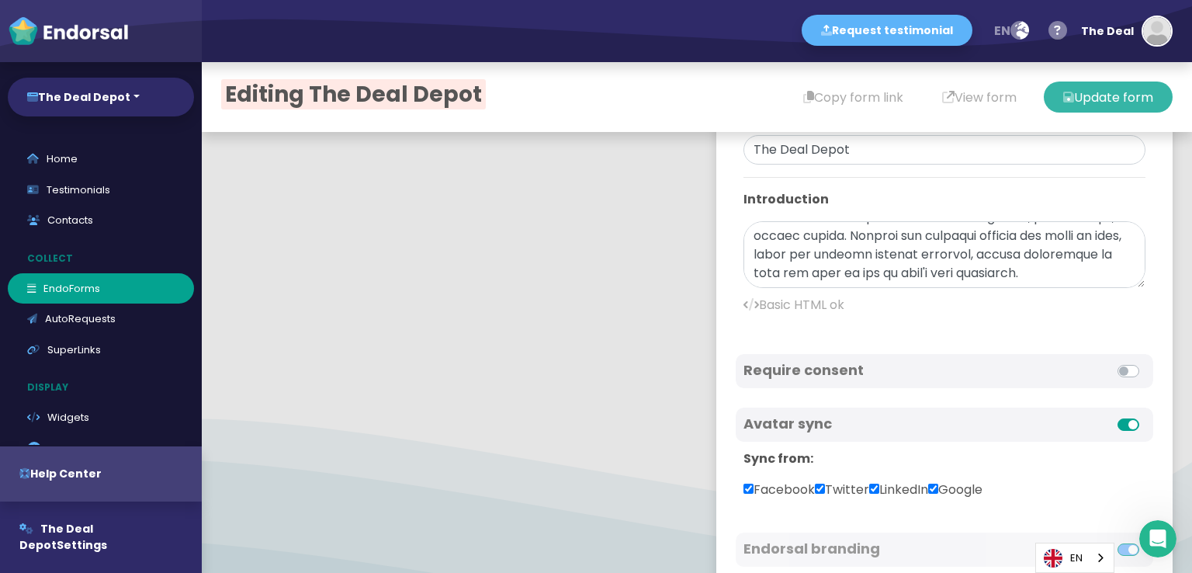
click at [1104, 109] on button "Update form" at bounding box center [1108, 96] width 129 height 31
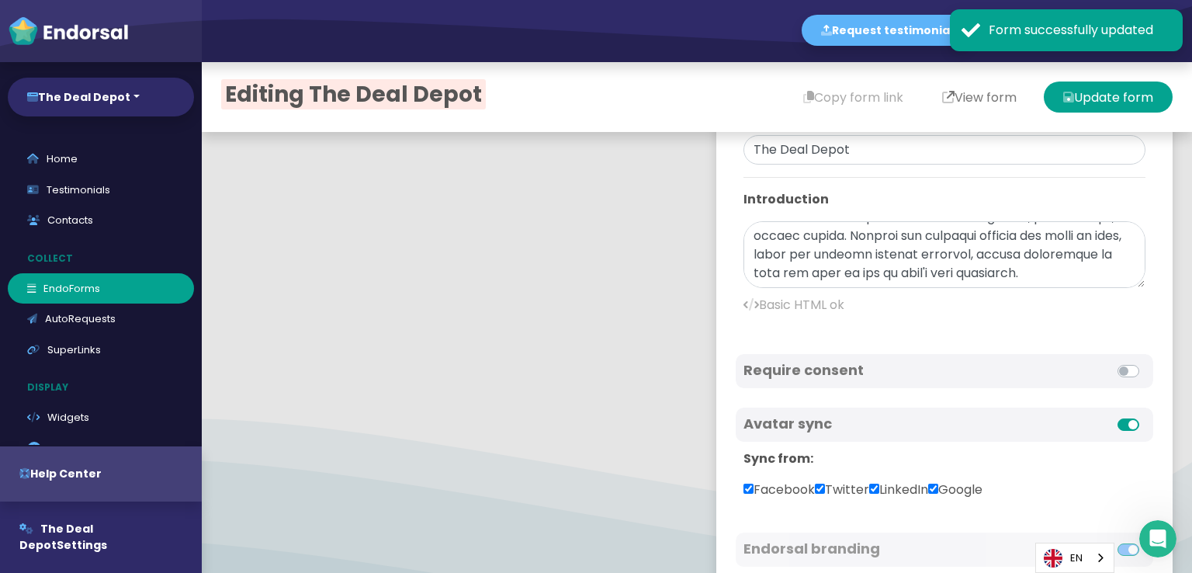
click at [934, 98] on button "View form" at bounding box center [979, 96] width 113 height 31
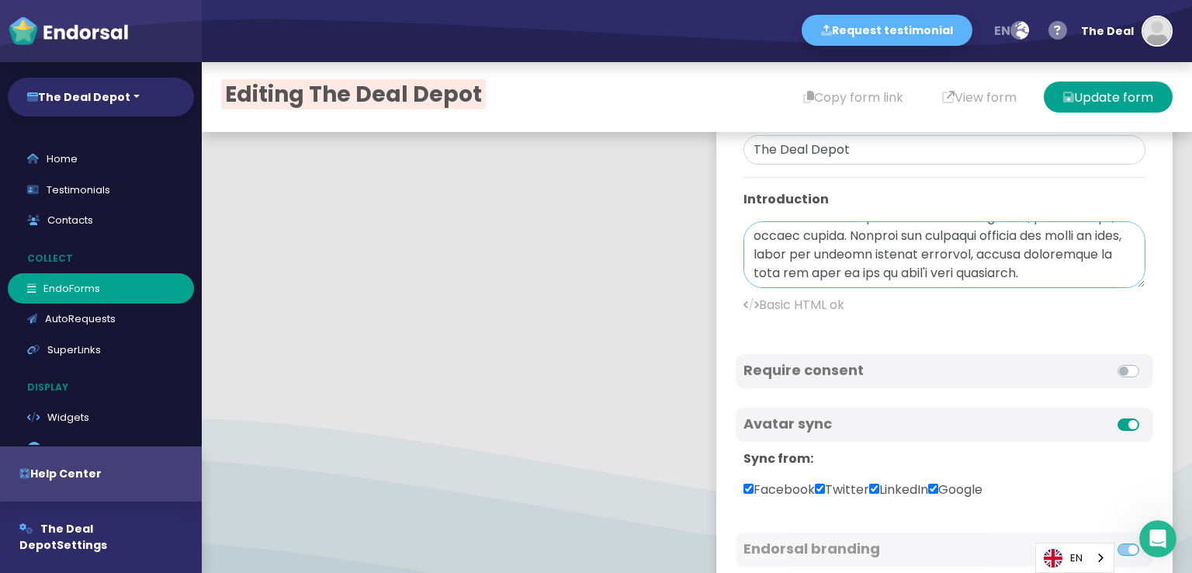
scroll to position [428, 0]
drag, startPoint x: 744, startPoint y: 238, endPoint x: 1139, endPoint y: 287, distance: 398.9
click at [1139, 287] on div "Form settings Video NEW! Fields Submission settings Localization Avatar Field l…" at bounding box center [944, 193] width 456 height 1170
type textarea "At The [GEOGRAPHIC_DATA], we are committed to providing [DEMOGRAPHIC_DATA] with…"
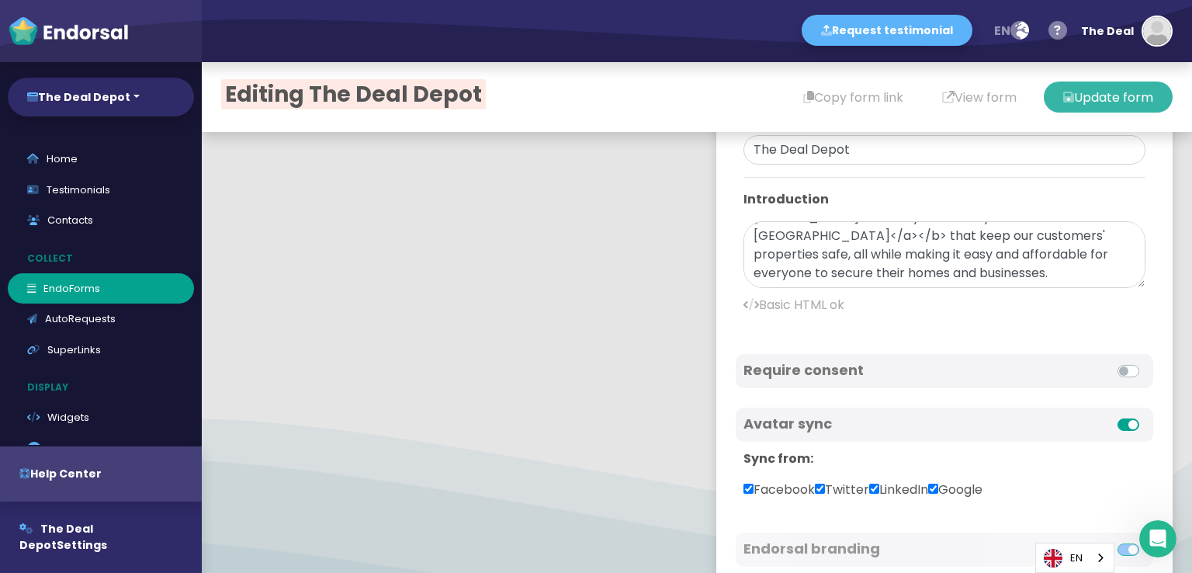
click at [1121, 99] on button "Update form" at bounding box center [1108, 96] width 129 height 31
